Goal: Task Accomplishment & Management: Manage account settings

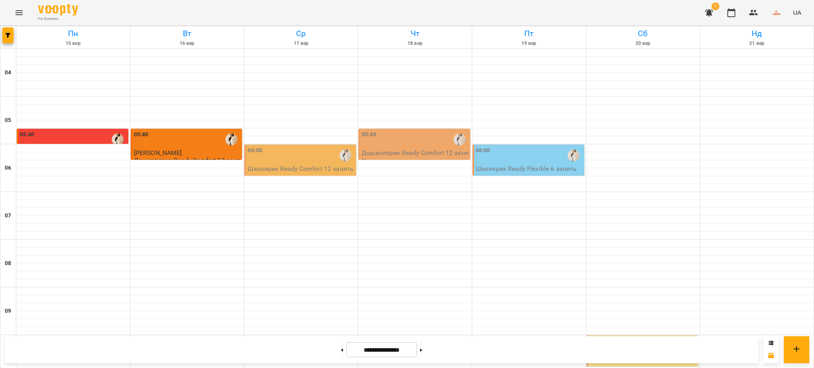
scroll to position [527, 0]
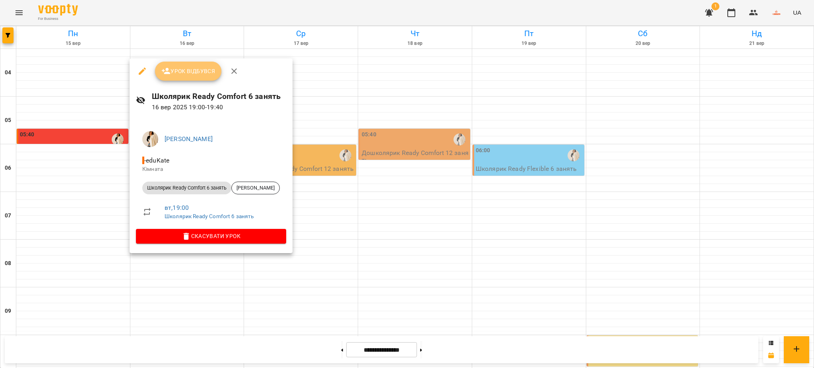
click at [187, 70] on span "Урок відбувся" at bounding box center [188, 71] width 54 height 10
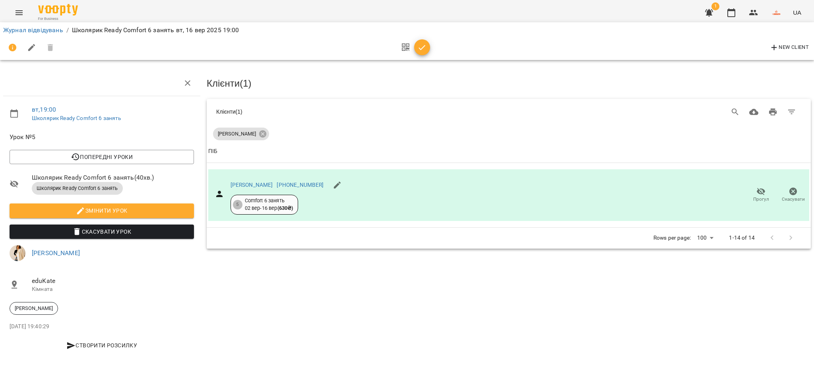
click at [32, 24] on div "Журнал відвідувань / Школярик Ready Comfort 6 занять вт, 16 вер 2025 19:00" at bounding box center [407, 30] width 811 height 13
click at [32, 29] on link "Журнал відвідувань" at bounding box center [33, 30] width 60 height 8
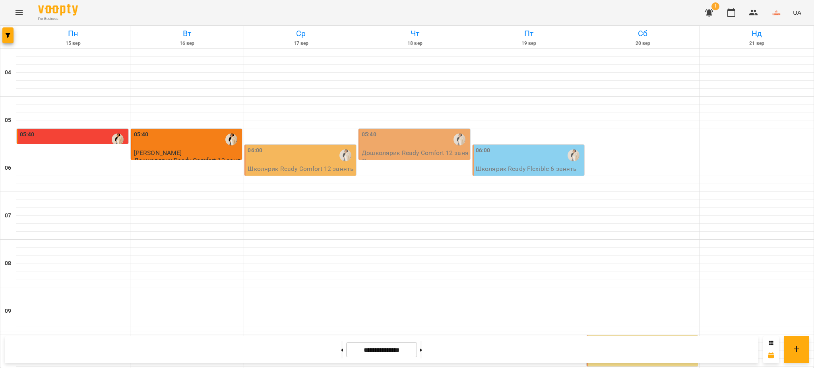
scroll to position [527, 0]
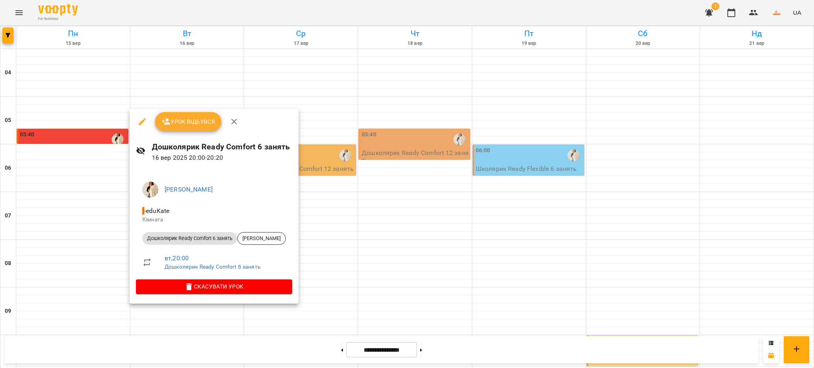
click at [186, 123] on span "Урок відбувся" at bounding box center [188, 122] width 54 height 10
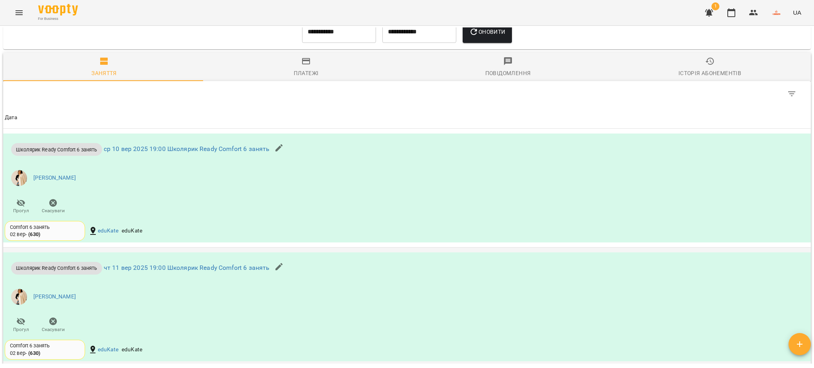
scroll to position [530, 0]
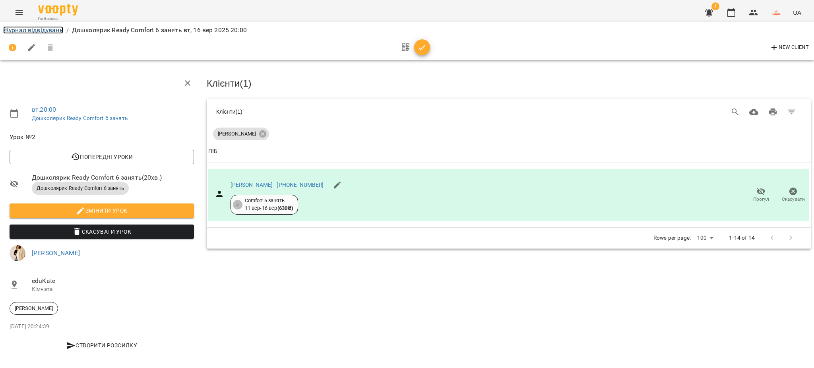
click at [37, 28] on link "Журнал відвідувань" at bounding box center [33, 30] width 60 height 8
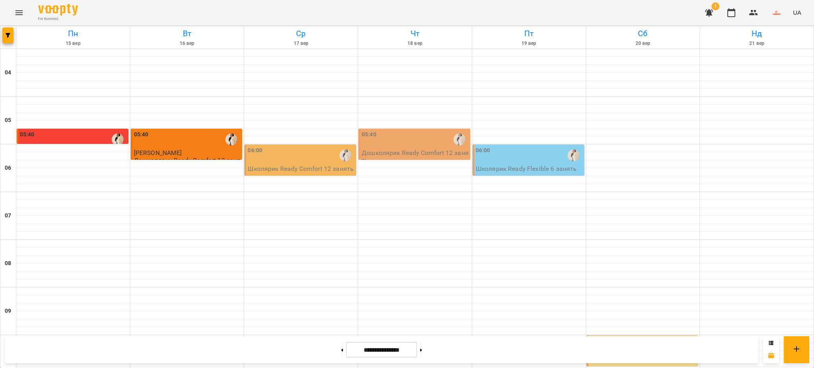
scroll to position [527, 0]
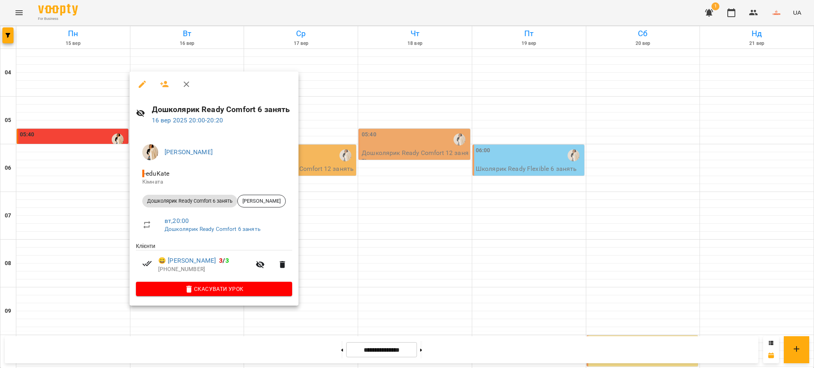
click at [314, 323] on div at bounding box center [407, 184] width 814 height 368
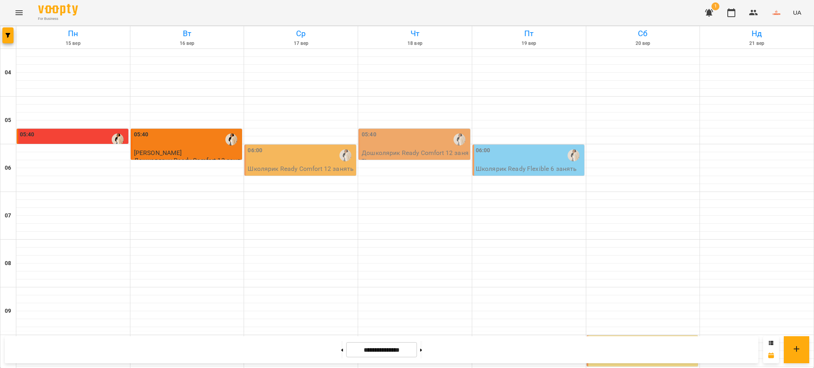
scroll to position [50, 0]
click at [303, 146] on div "06:00" at bounding box center [301, 155] width 107 height 18
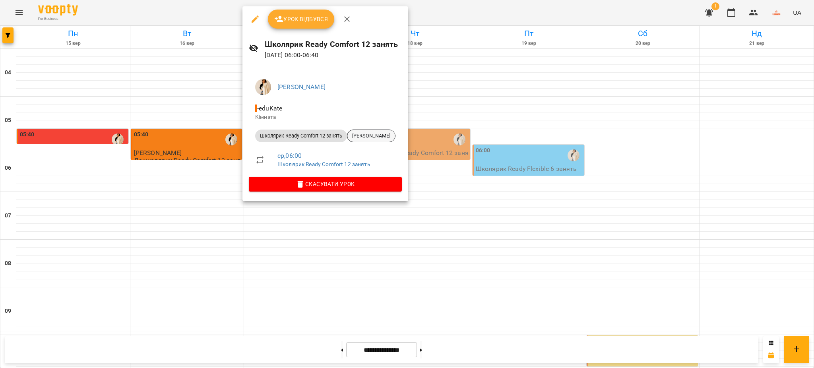
click at [364, 133] on span "Кочеткова Аліса Олексіївна" at bounding box center [371, 135] width 48 height 7
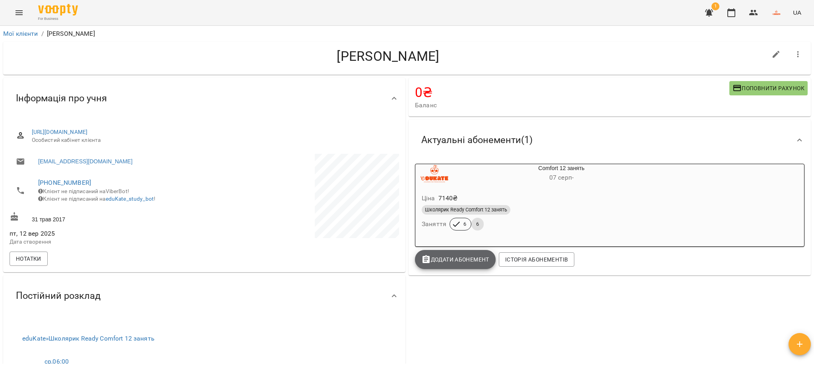
click at [454, 261] on span "Додати Абонемент" at bounding box center [455, 260] width 68 height 10
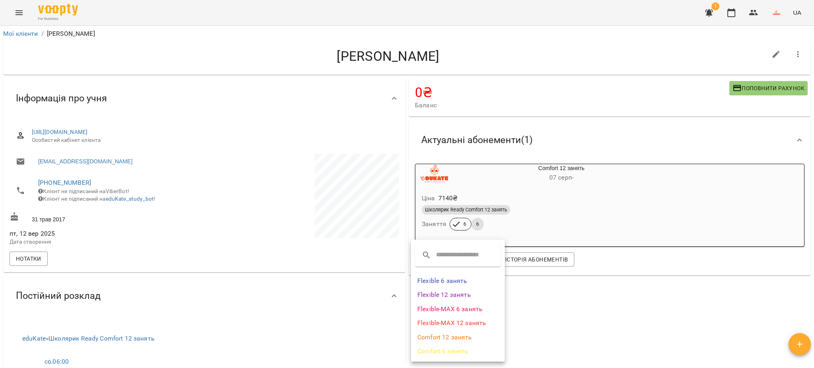
click at [454, 336] on li "Comfort 12 занять" at bounding box center [458, 337] width 94 height 14
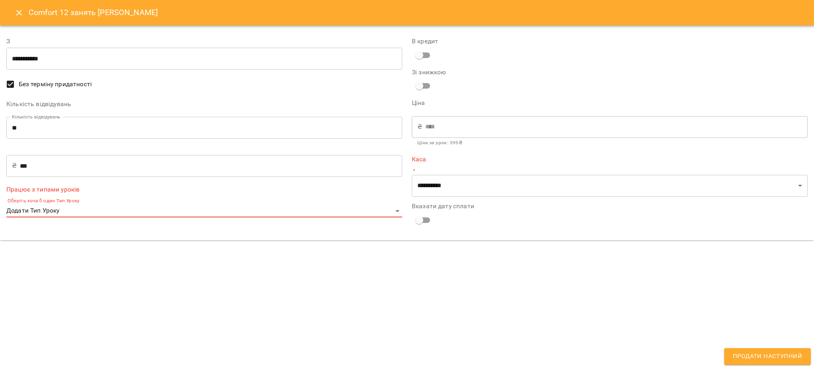
click at [35, 60] on input "**********" at bounding box center [204, 59] width 396 height 22
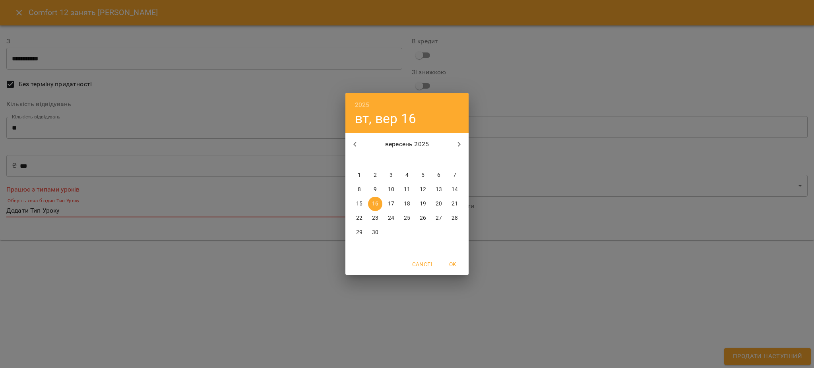
click at [453, 143] on button "button" at bounding box center [458, 144] width 19 height 19
click at [392, 231] on p "29" at bounding box center [391, 233] width 6 height 8
type input "**********"
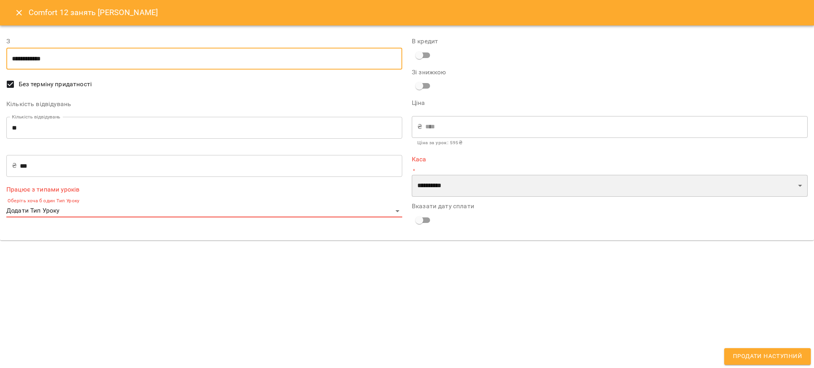
click at [435, 192] on select "**********" at bounding box center [610, 186] width 396 height 22
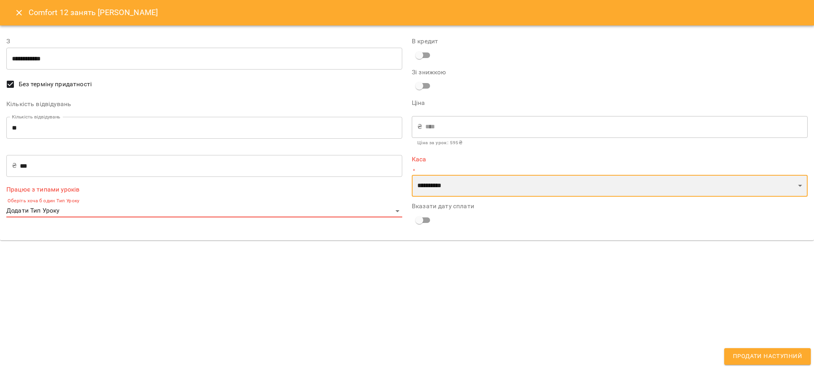
select select "****"
click at [412, 175] on select "**********" at bounding box center [610, 186] width 396 height 22
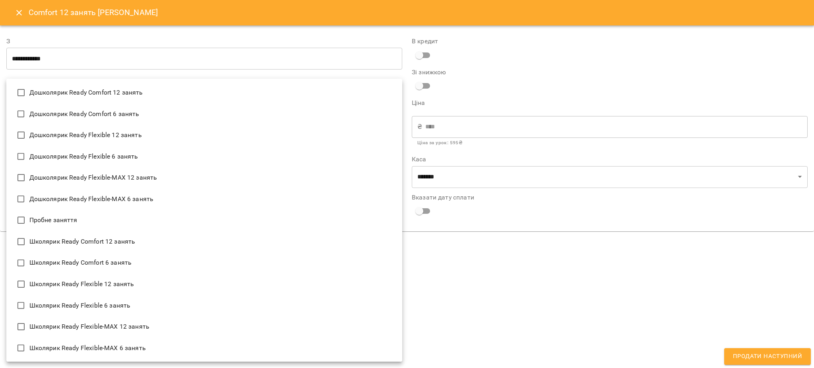
click at [49, 214] on body "For Business 1 UA Мої клієнти / Кочеткова Аліса Олексіївна Кочеткова Аліса Олек…" at bounding box center [407, 197] width 814 height 394
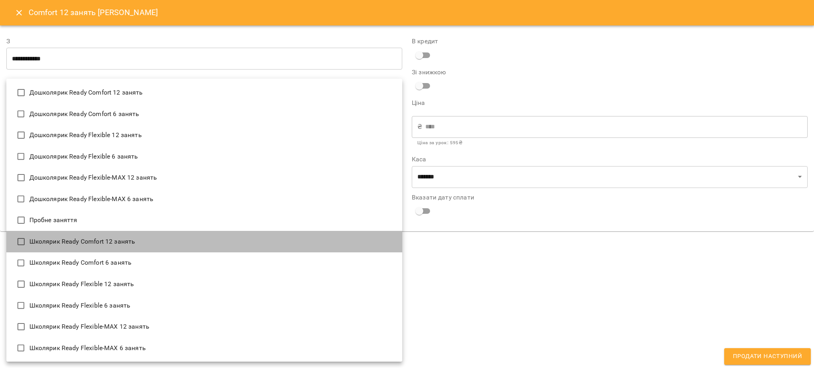
click at [63, 244] on li "Школярик Ready Comfort 12 занять" at bounding box center [204, 241] width 396 height 21
type input "**********"
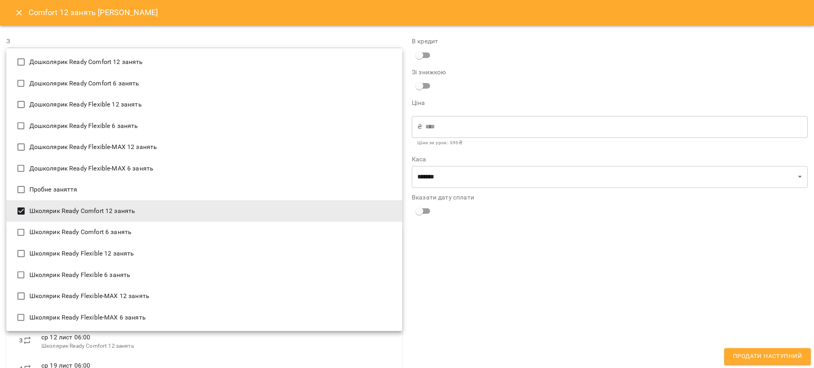
click at [550, 303] on div at bounding box center [407, 184] width 814 height 368
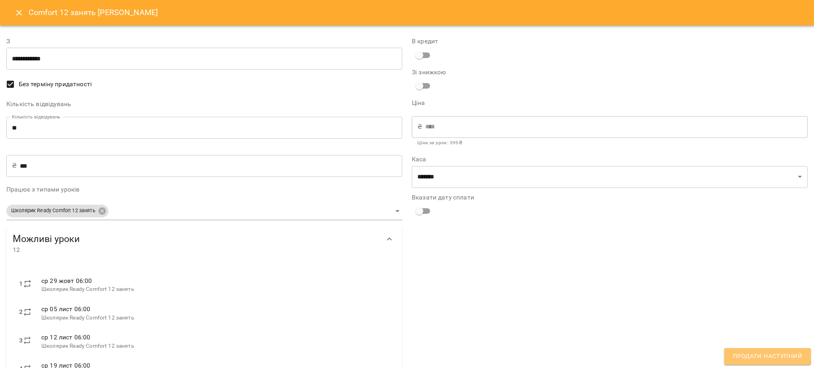
click at [769, 356] on span "Продати наступний" at bounding box center [767, 356] width 69 height 10
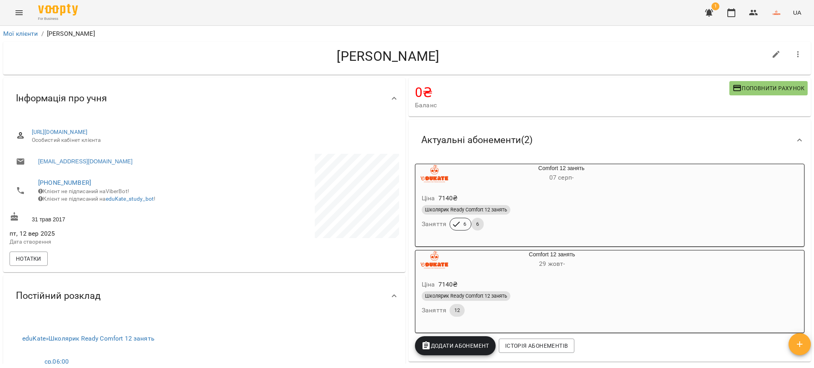
scroll to position [53, 0]
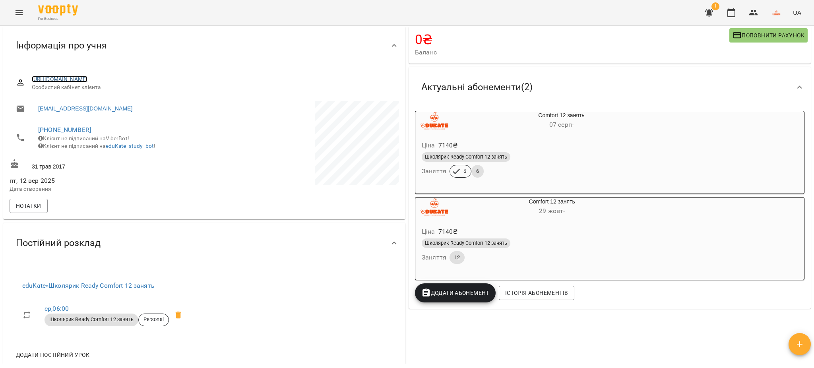
click at [88, 80] on link "https://www.voopty.com.ua/client/68ade42bb840d91ea1c37cad/68c419014675e6ca7f70c…" at bounding box center [60, 79] width 56 height 6
click at [714, 12] on icon "button" at bounding box center [709, 13] width 10 height 10
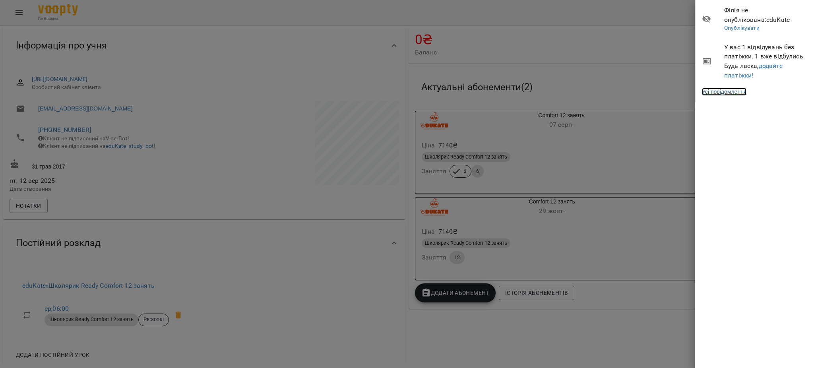
click at [715, 93] on link "Усі повідомлення" at bounding box center [724, 92] width 45 height 8
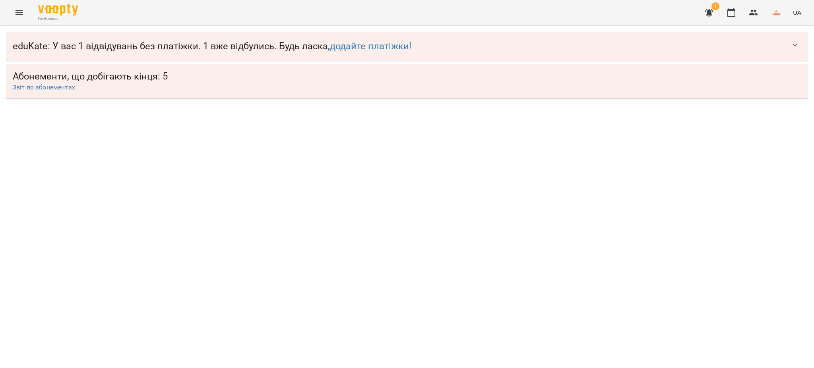
click at [775, 47] on span "eduKate : У вас 1 відвідувань без платіжки. 1 вже відбулись. Будь ласка, додайт…" at bounding box center [399, 46] width 773 height 12
click at [783, 47] on span "eduKate : У вас 1 відвідувань без платіжки. 1 вже відбулись. Будь ласка, додайт…" at bounding box center [399, 46] width 773 height 12
click at [796, 46] on icon "button" at bounding box center [795, 45] width 10 height 10
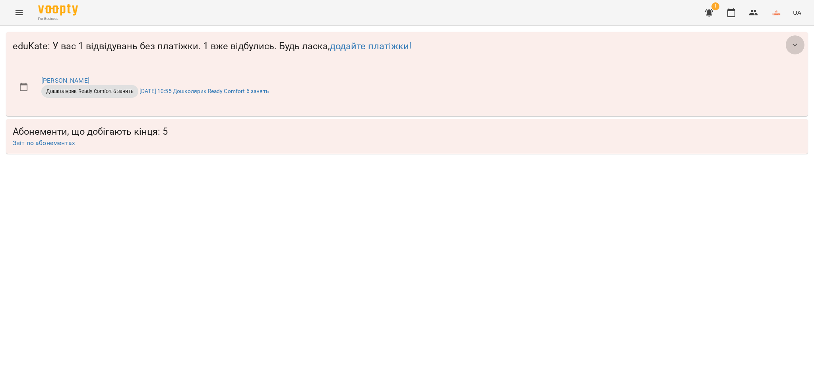
click at [796, 43] on icon "button" at bounding box center [795, 45] width 10 height 10
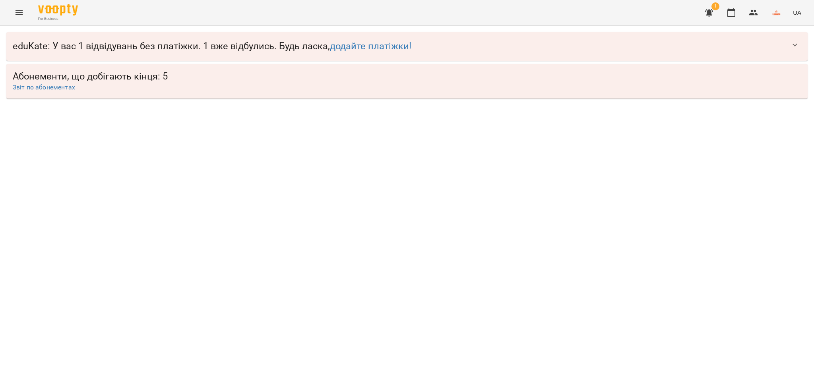
click at [790, 89] on span "Звіт по абонементах" at bounding box center [407, 88] width 788 height 10
click at [714, 13] on icon "button" at bounding box center [709, 13] width 10 height 10
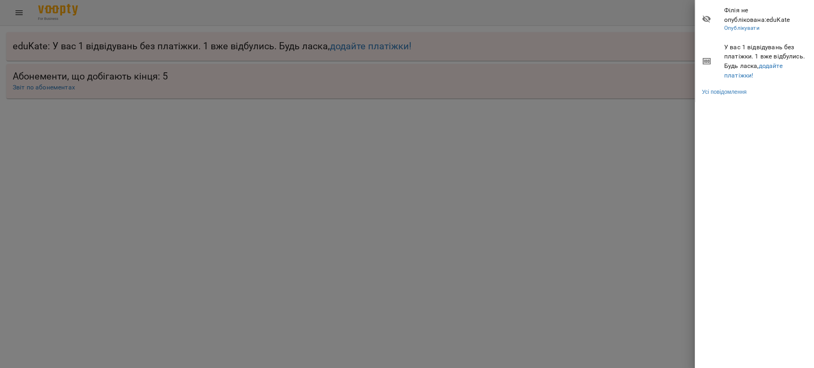
click at [638, 37] on div at bounding box center [407, 184] width 814 height 368
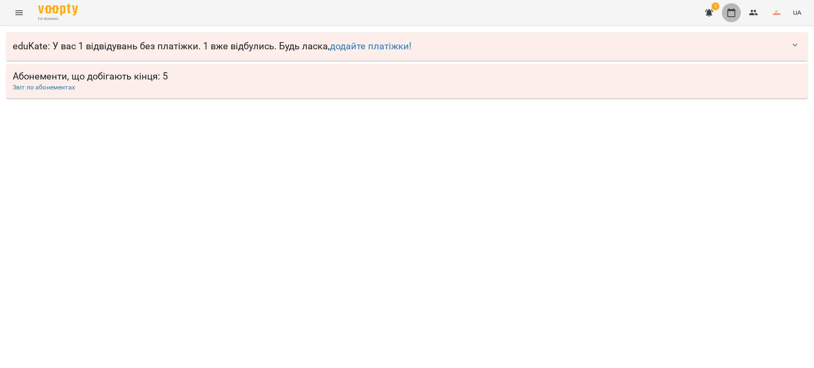
click at [734, 12] on icon "button" at bounding box center [731, 13] width 10 height 10
